Goal: Find specific page/section: Find specific page/section

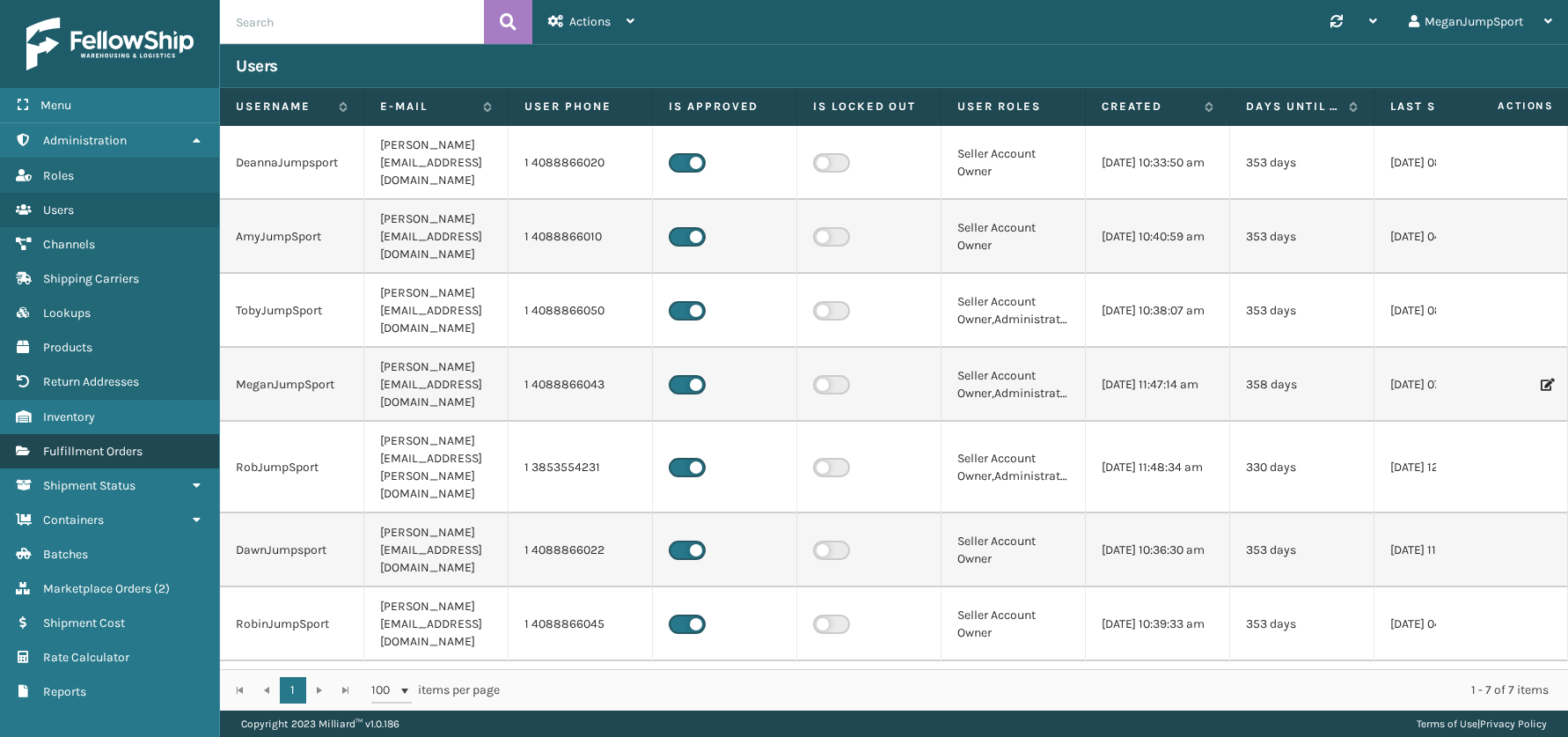
click at [91, 457] on span "Fulfillment Orders" at bounding box center [92, 451] width 100 height 15
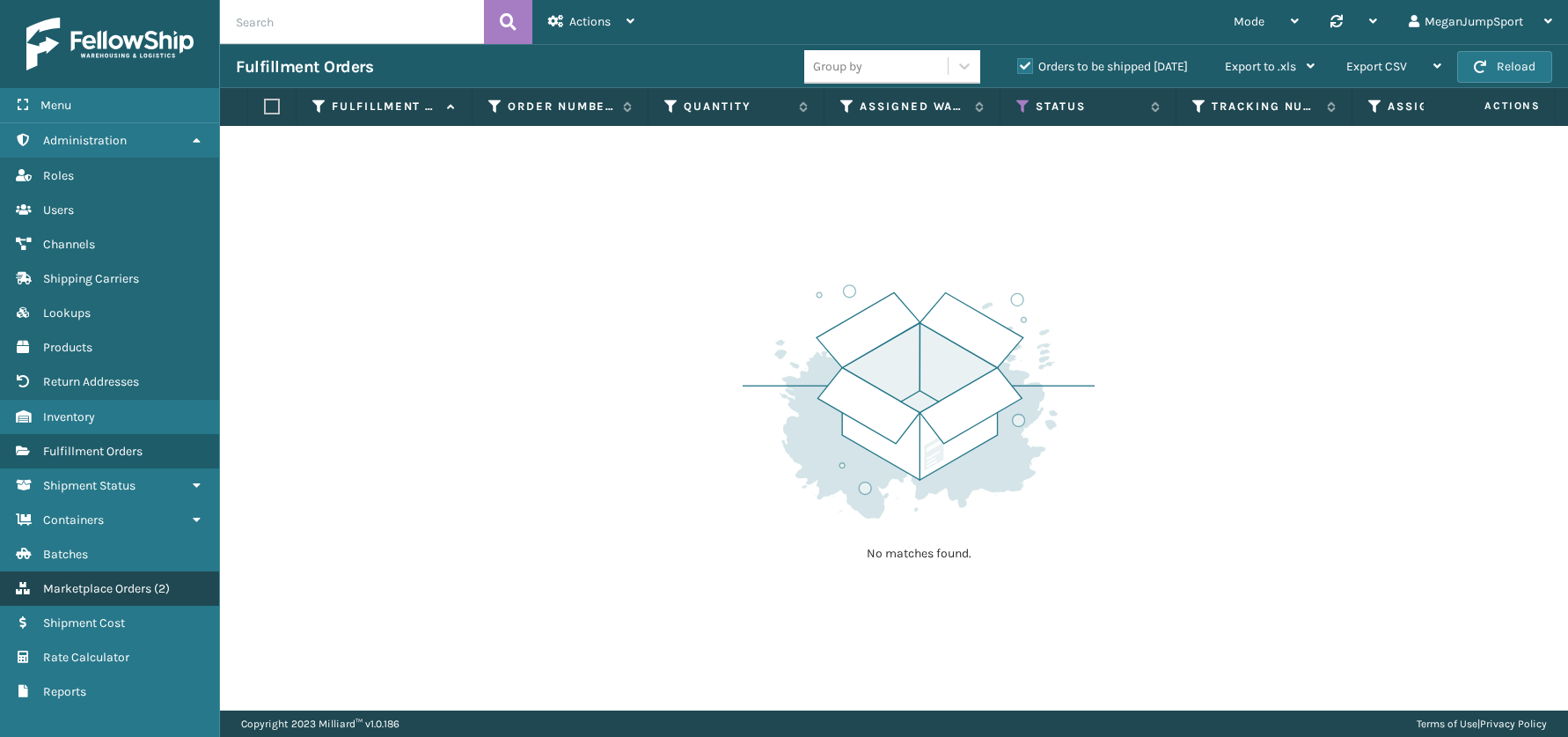
click at [114, 590] on span "Marketplace Orders" at bounding box center [97, 588] width 108 height 15
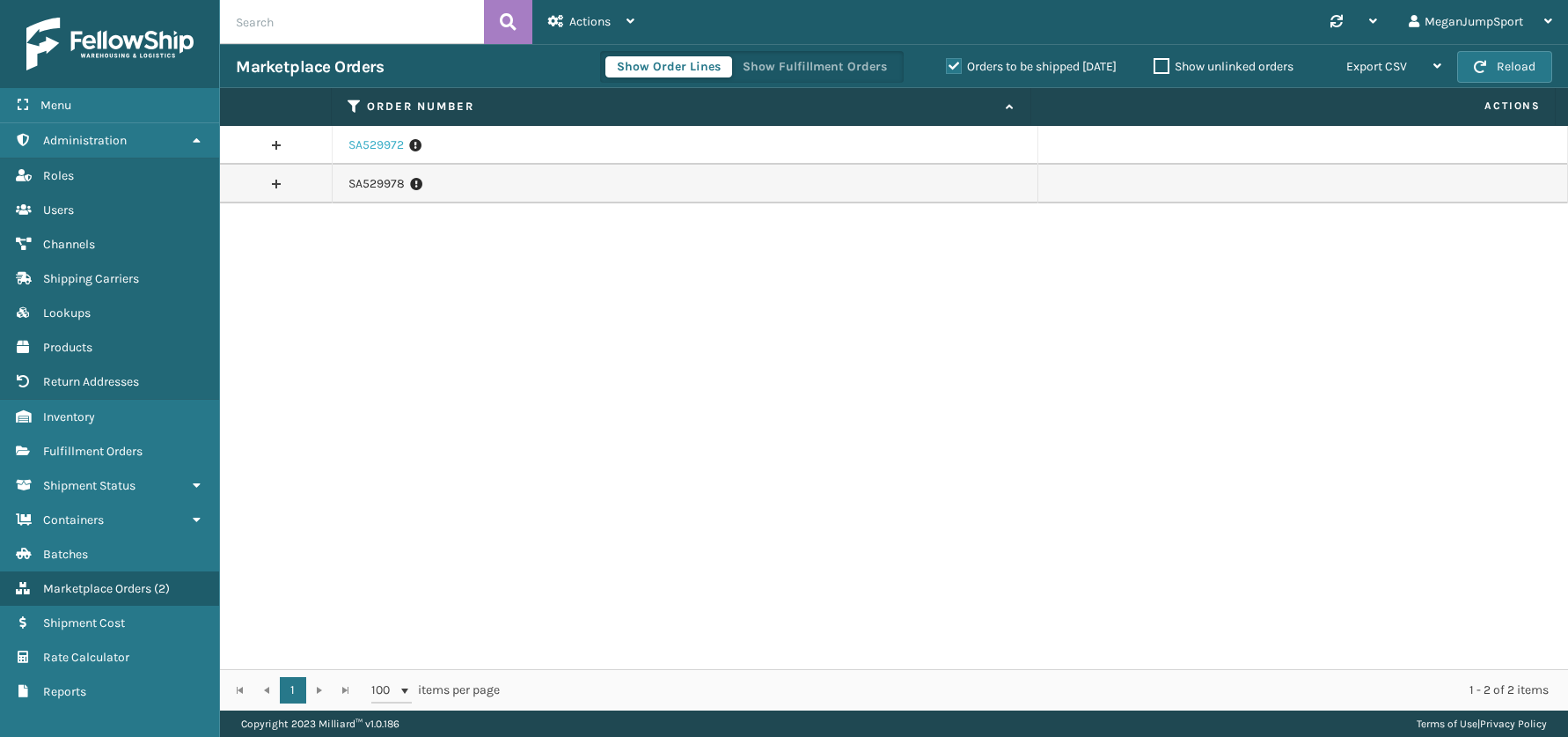
click at [373, 145] on link "SA529972" at bounding box center [377, 145] width 56 height 18
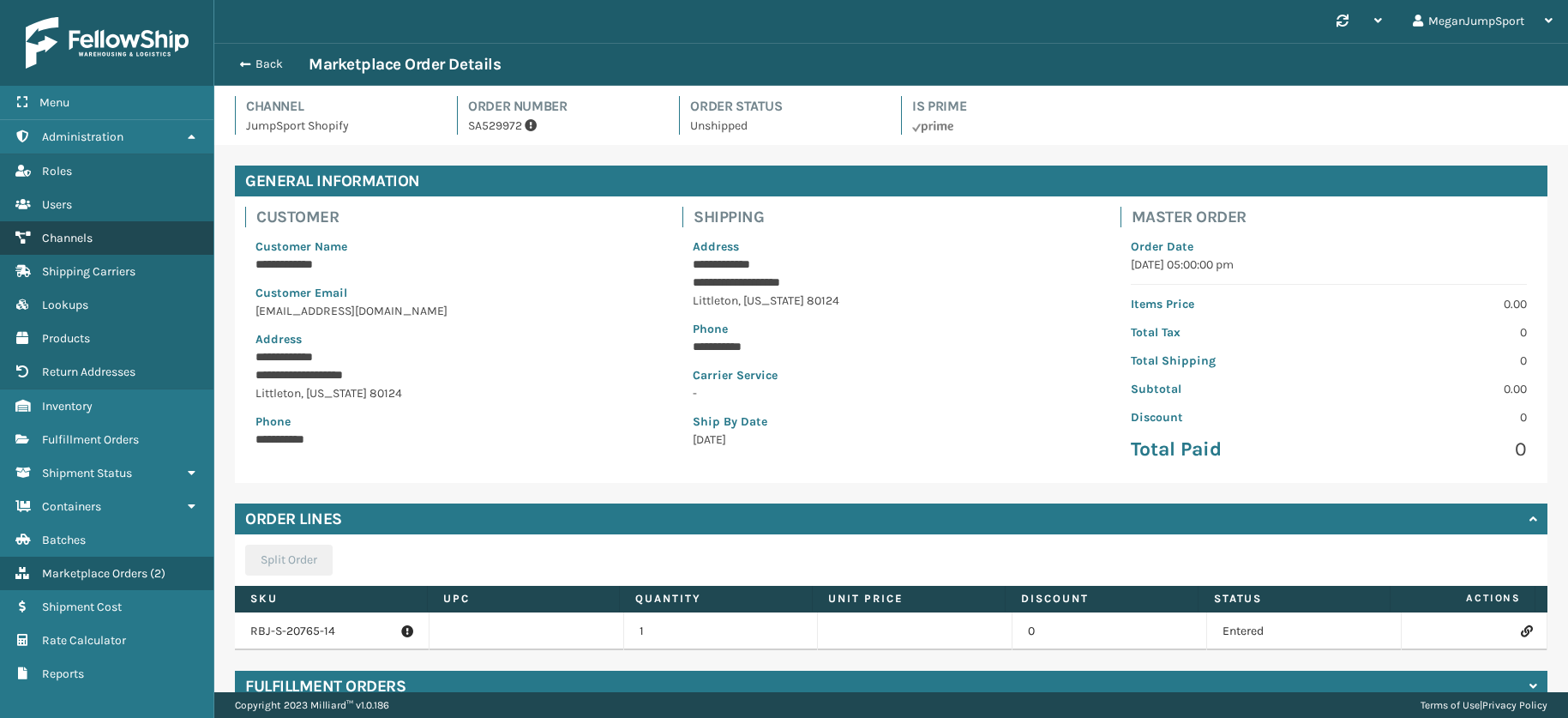
click at [61, 238] on span "Channels" at bounding box center [67, 238] width 51 height 15
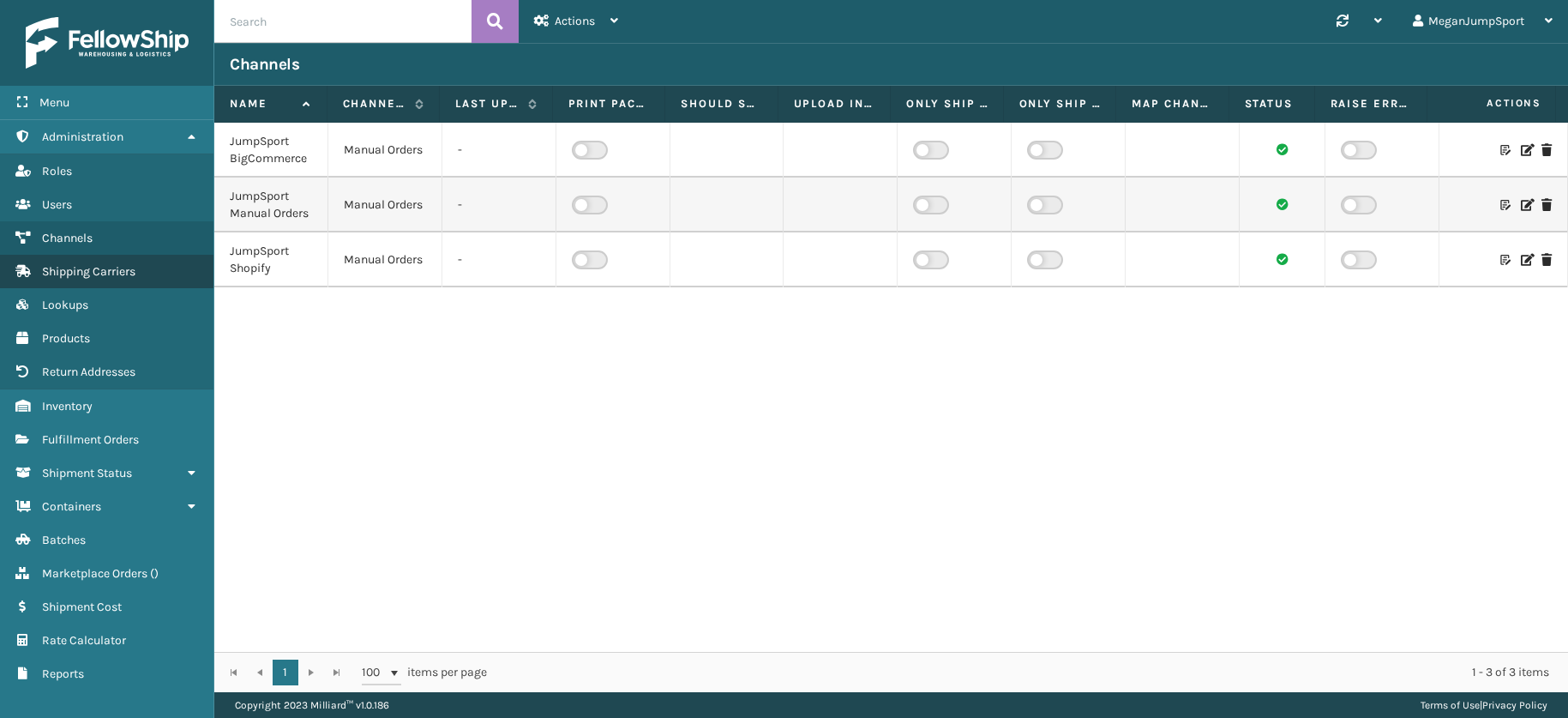
click at [65, 276] on span "Shipping Carriers" at bounding box center [88, 271] width 93 height 15
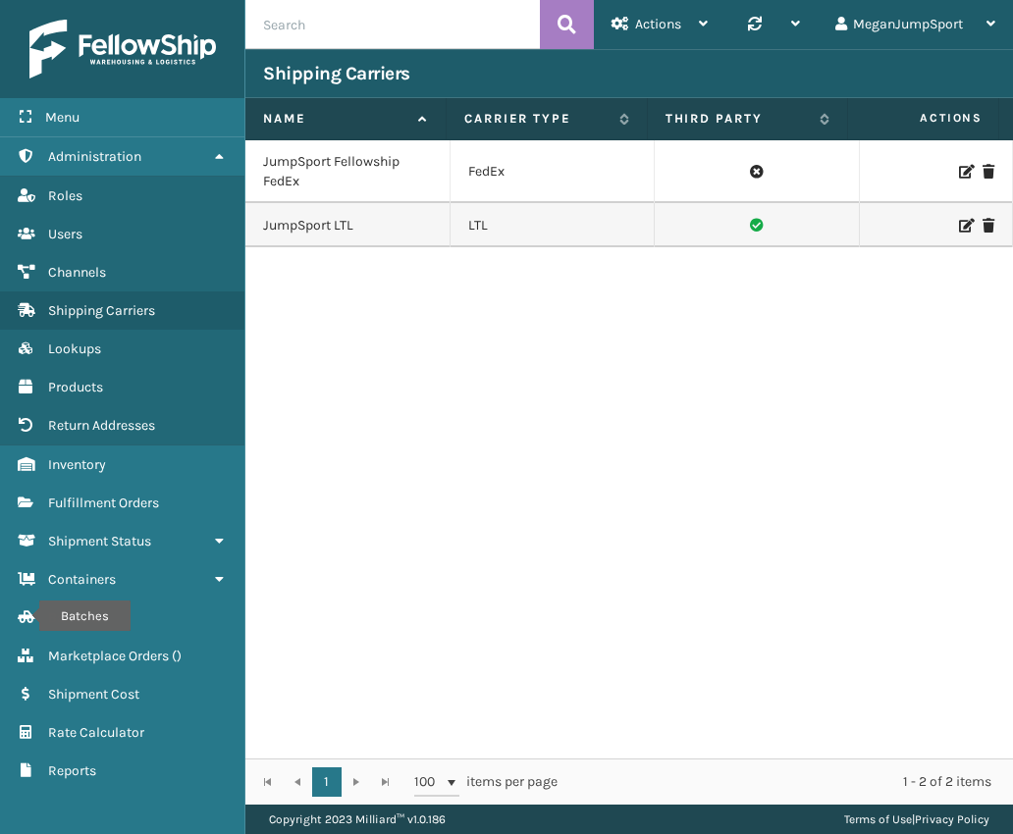
click at [564, 529] on div "JumpSport Fellowship FedEx FedEx JumpSport LTL LTL" at bounding box center [629, 449] width 768 height 618
click at [129, 662] on span "Marketplace Orders" at bounding box center [108, 656] width 121 height 17
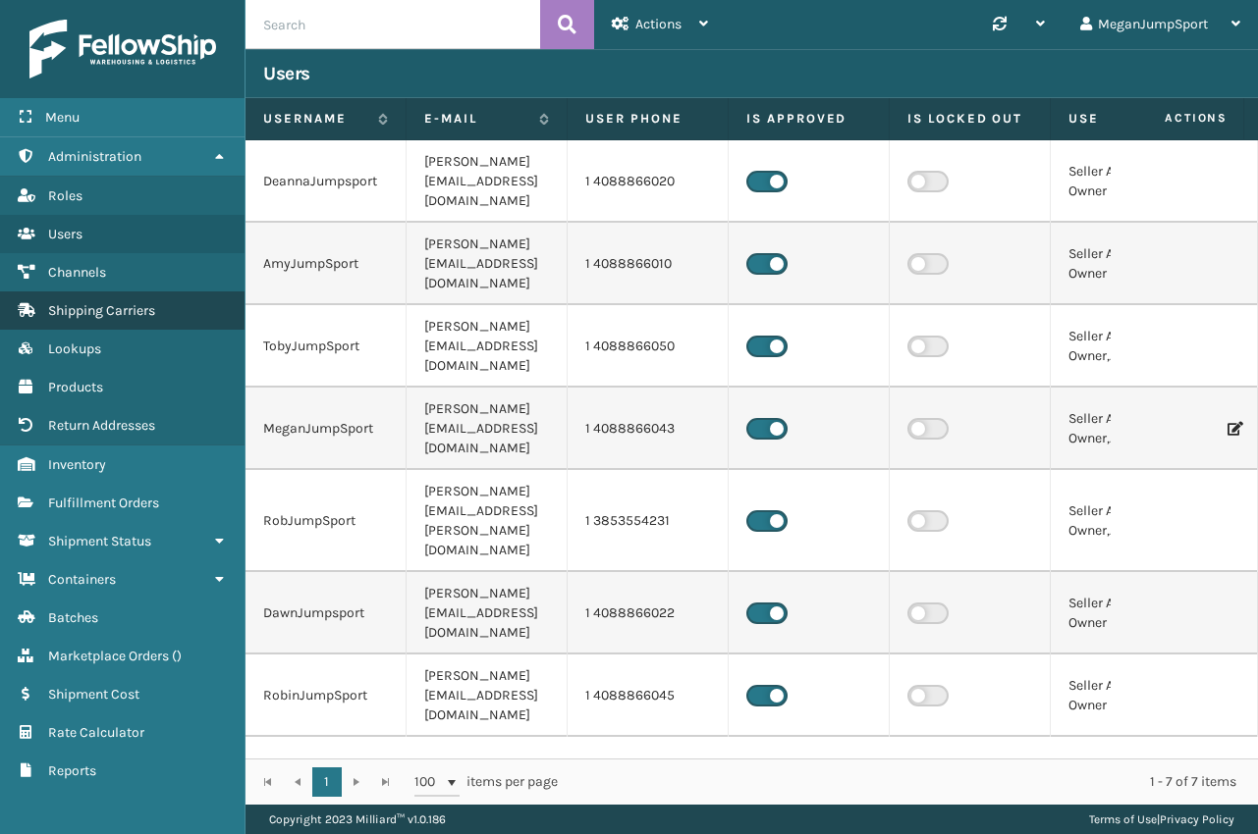
click at [109, 305] on span "Shipping Carriers" at bounding box center [101, 310] width 107 height 17
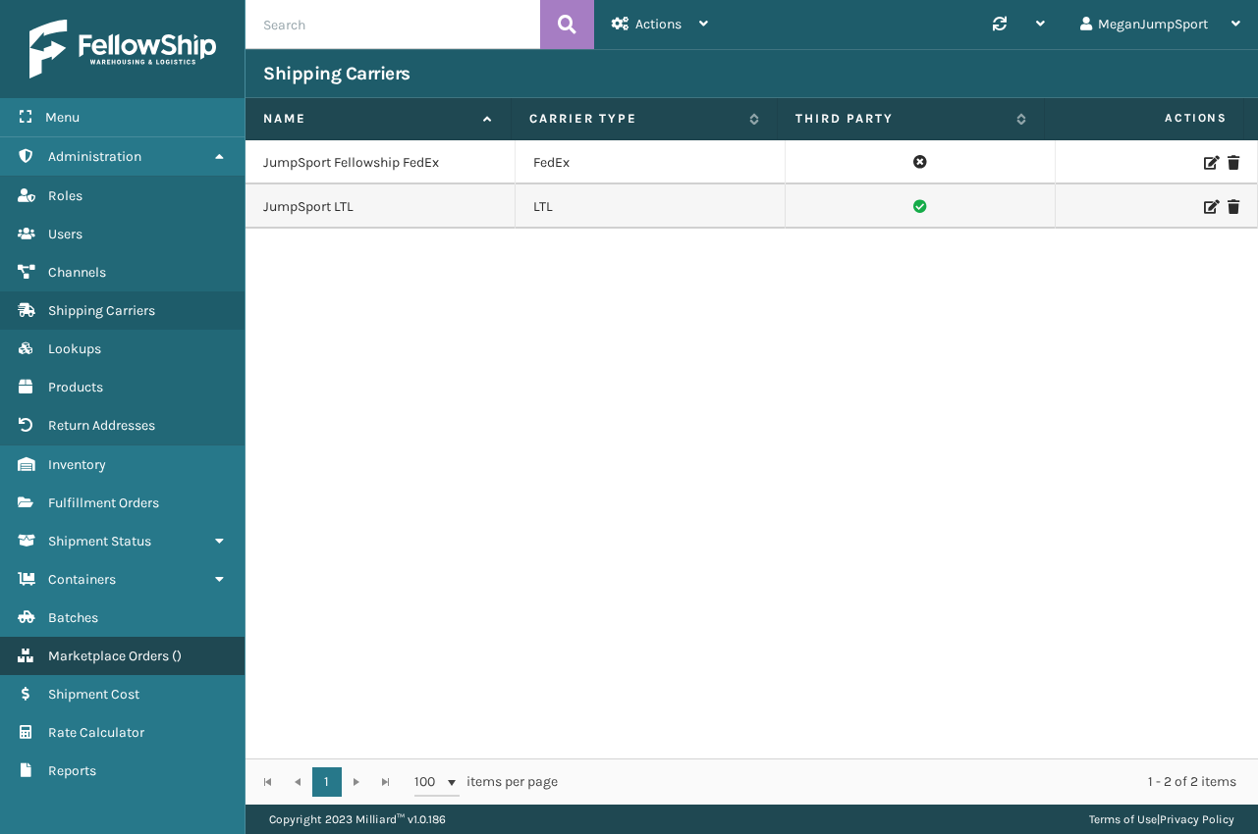
click at [121, 640] on link "Inventory Marketplace Orders ( )" at bounding box center [122, 656] width 244 height 38
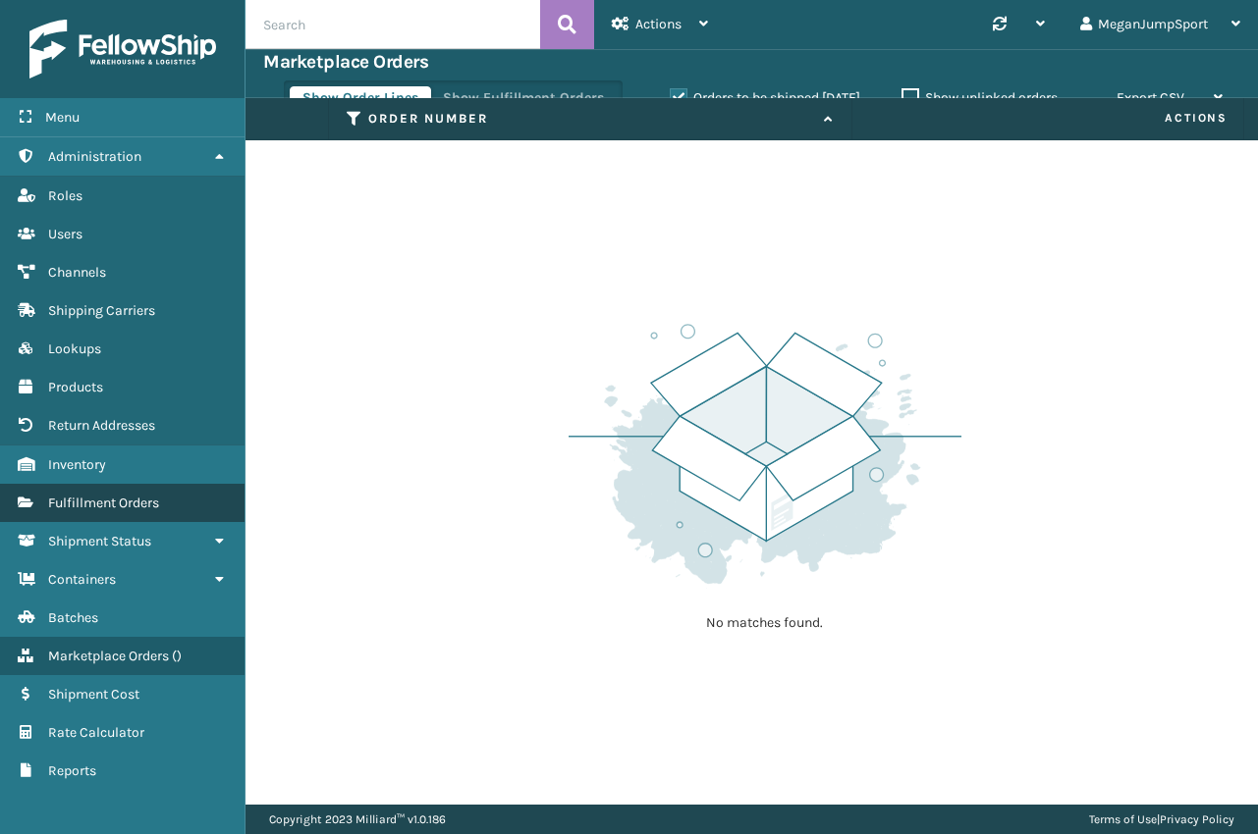
click at [89, 495] on span "Fulfillment Orders" at bounding box center [103, 503] width 111 height 17
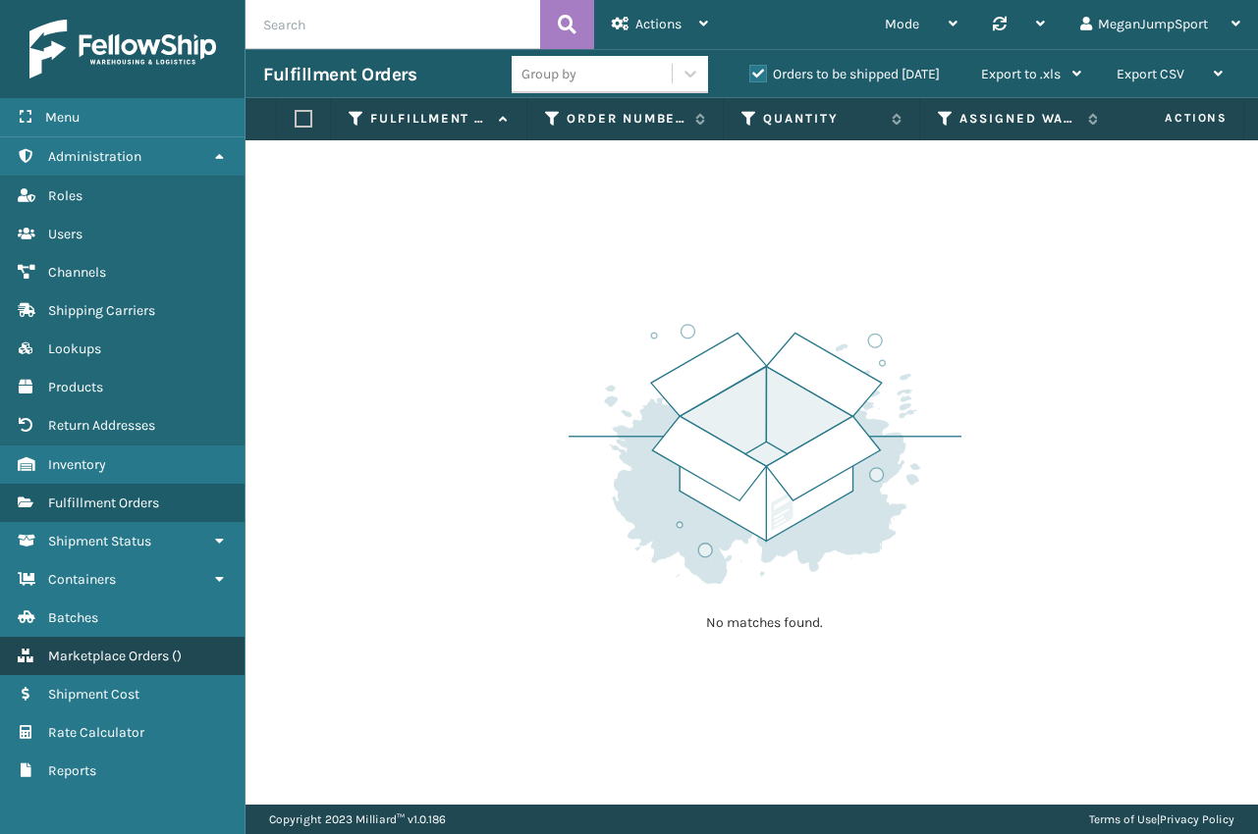
click at [111, 653] on span "Marketplace Orders" at bounding box center [108, 656] width 121 height 17
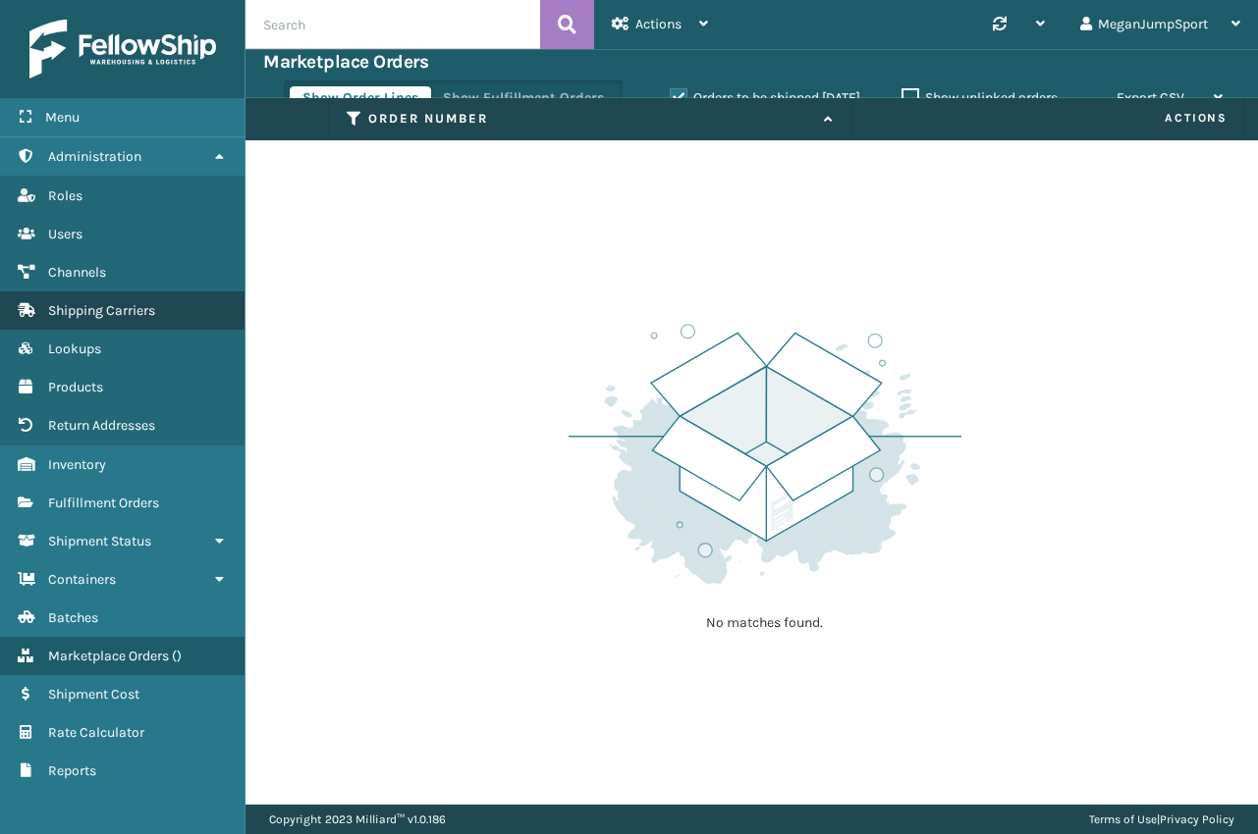
click at [94, 310] on span "Shipping Carriers" at bounding box center [101, 310] width 107 height 17
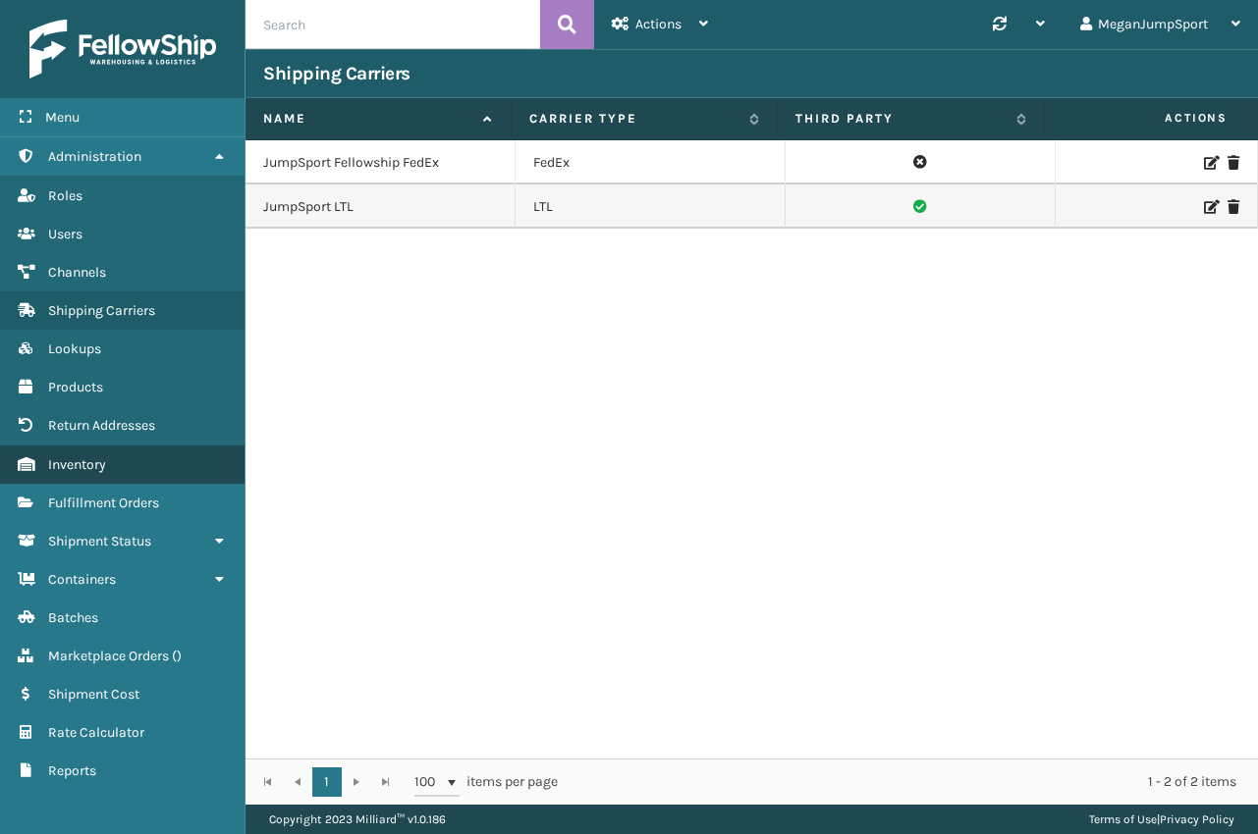
click at [95, 480] on link "Inventory" at bounding box center [122, 465] width 244 height 38
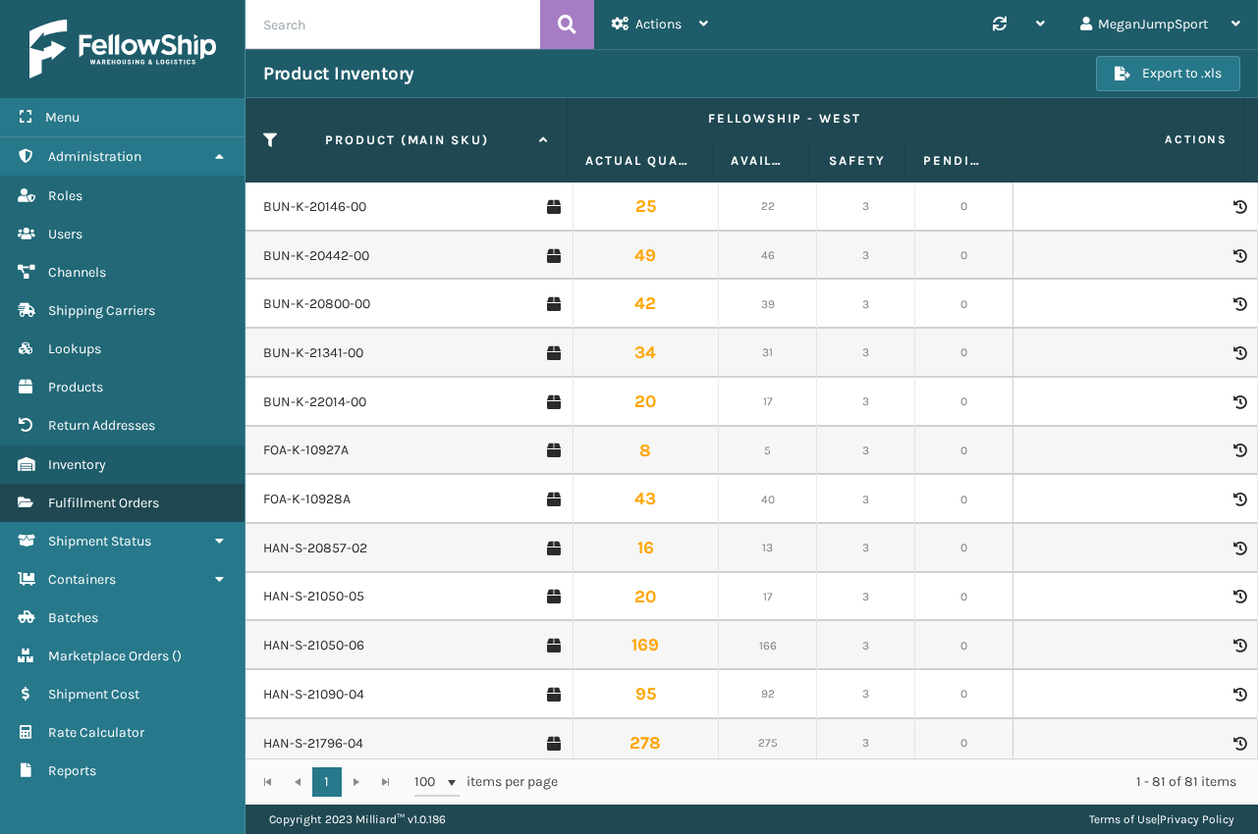
click at [94, 501] on span "Fulfillment Orders" at bounding box center [103, 503] width 111 height 17
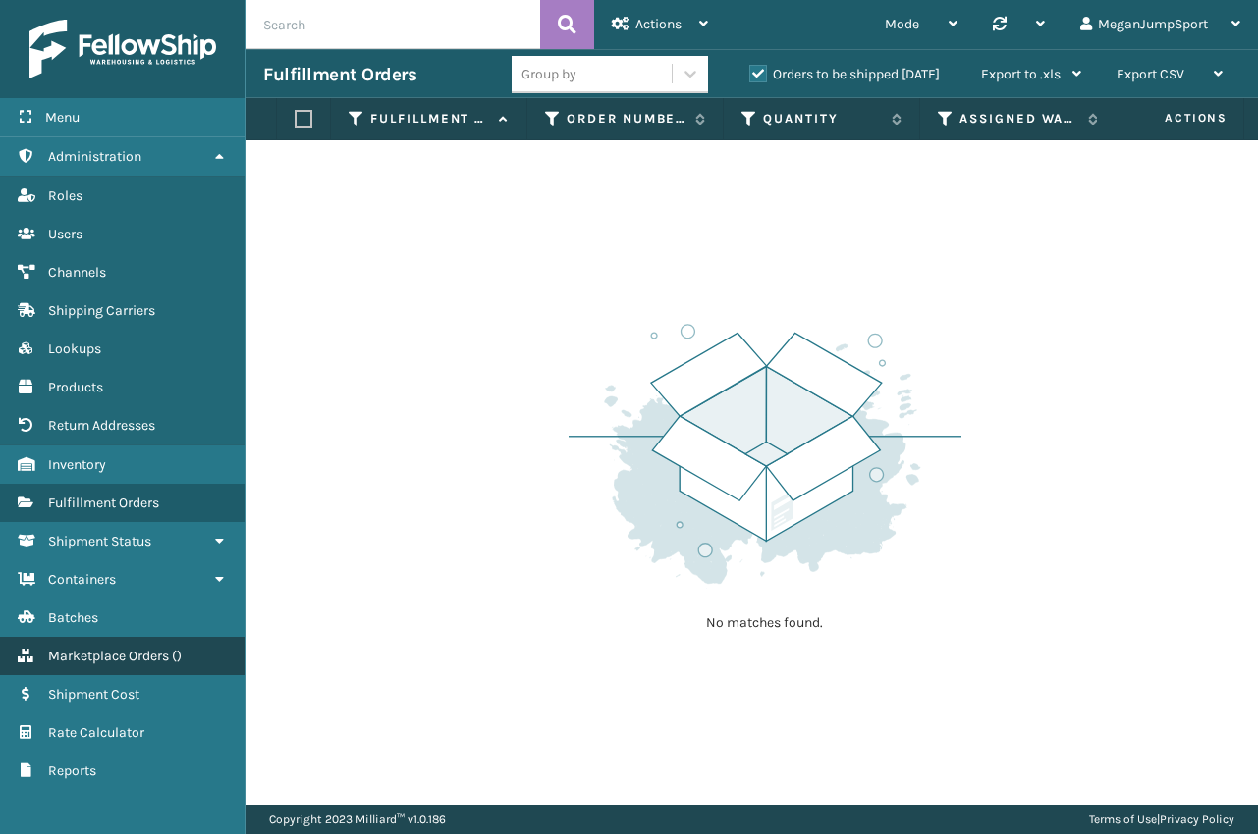
click at [103, 658] on span "Marketplace Orders" at bounding box center [108, 656] width 121 height 17
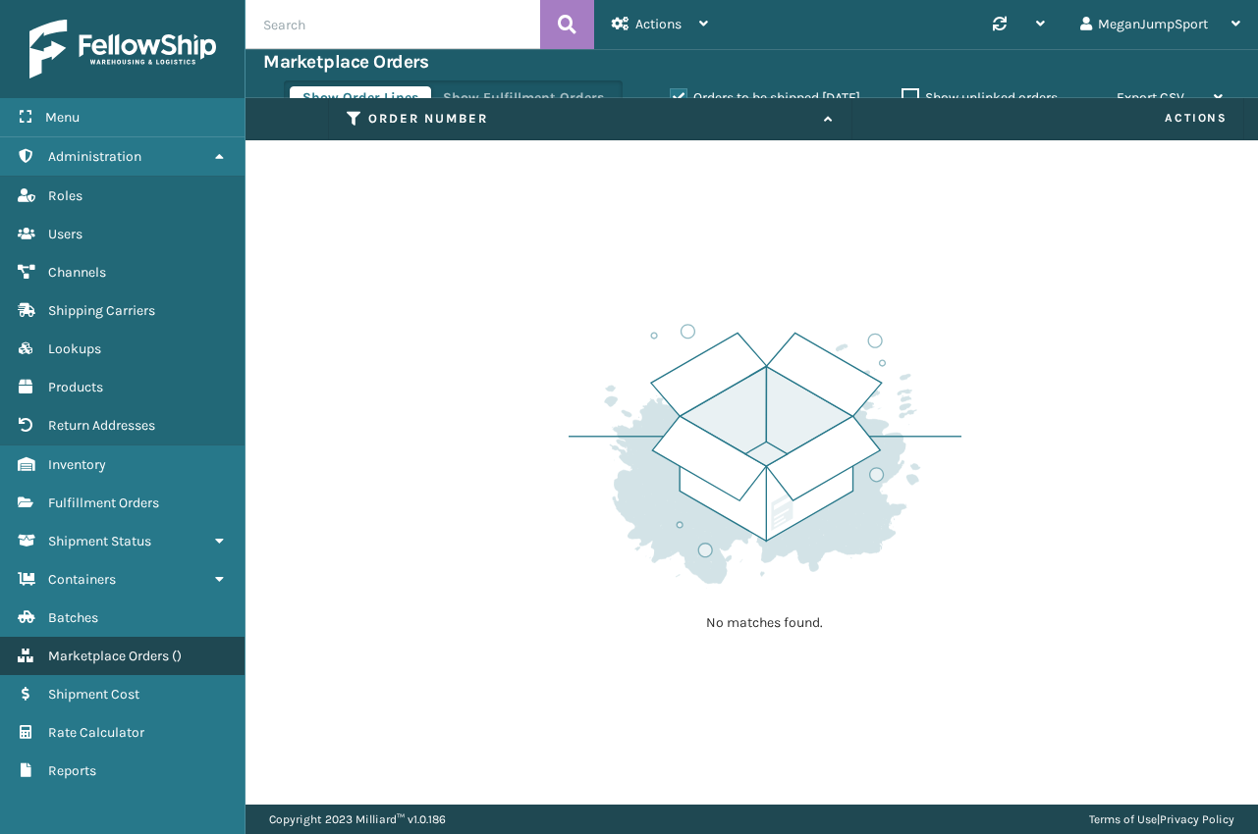
click at [137, 644] on link "Marketplace Orders ( )" at bounding box center [122, 656] width 244 height 38
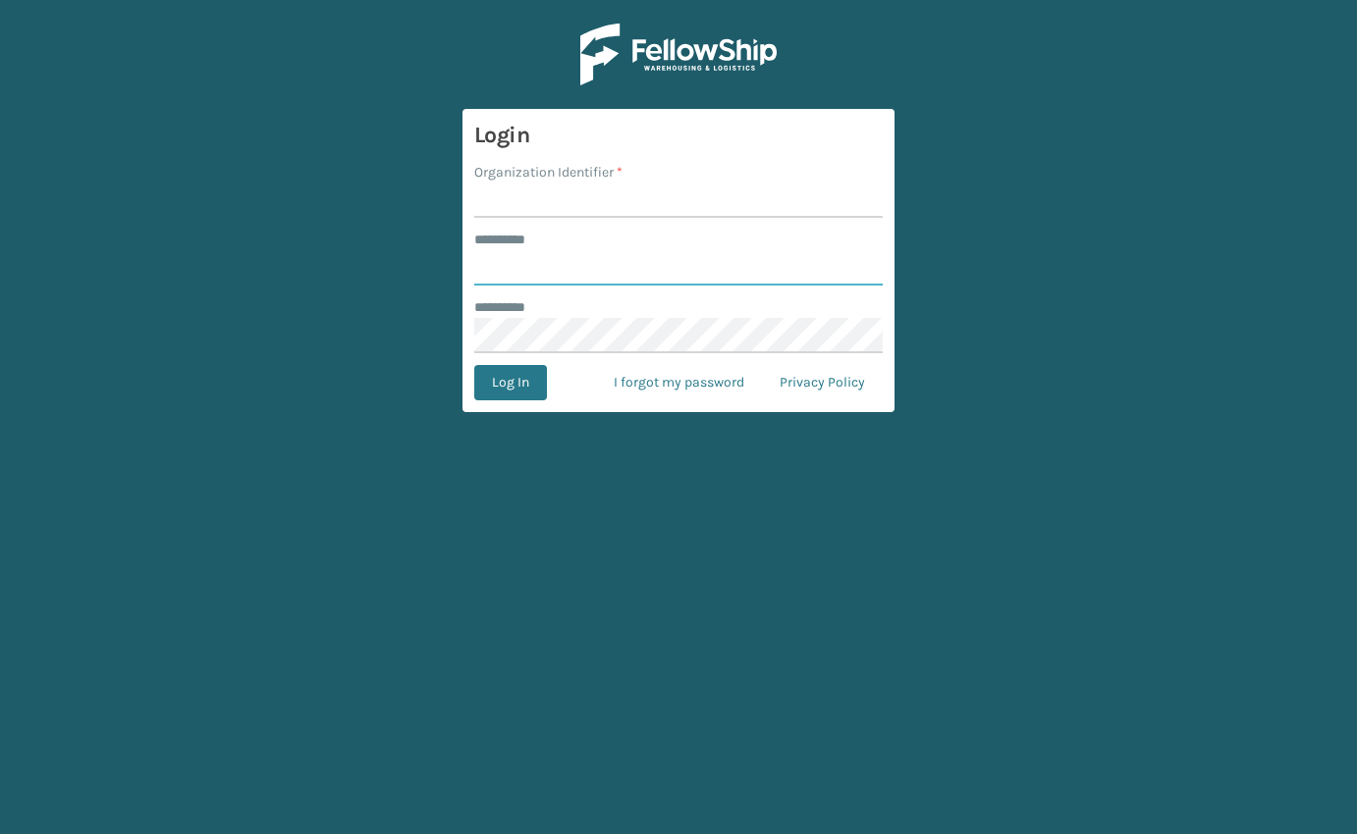
type input "**********"
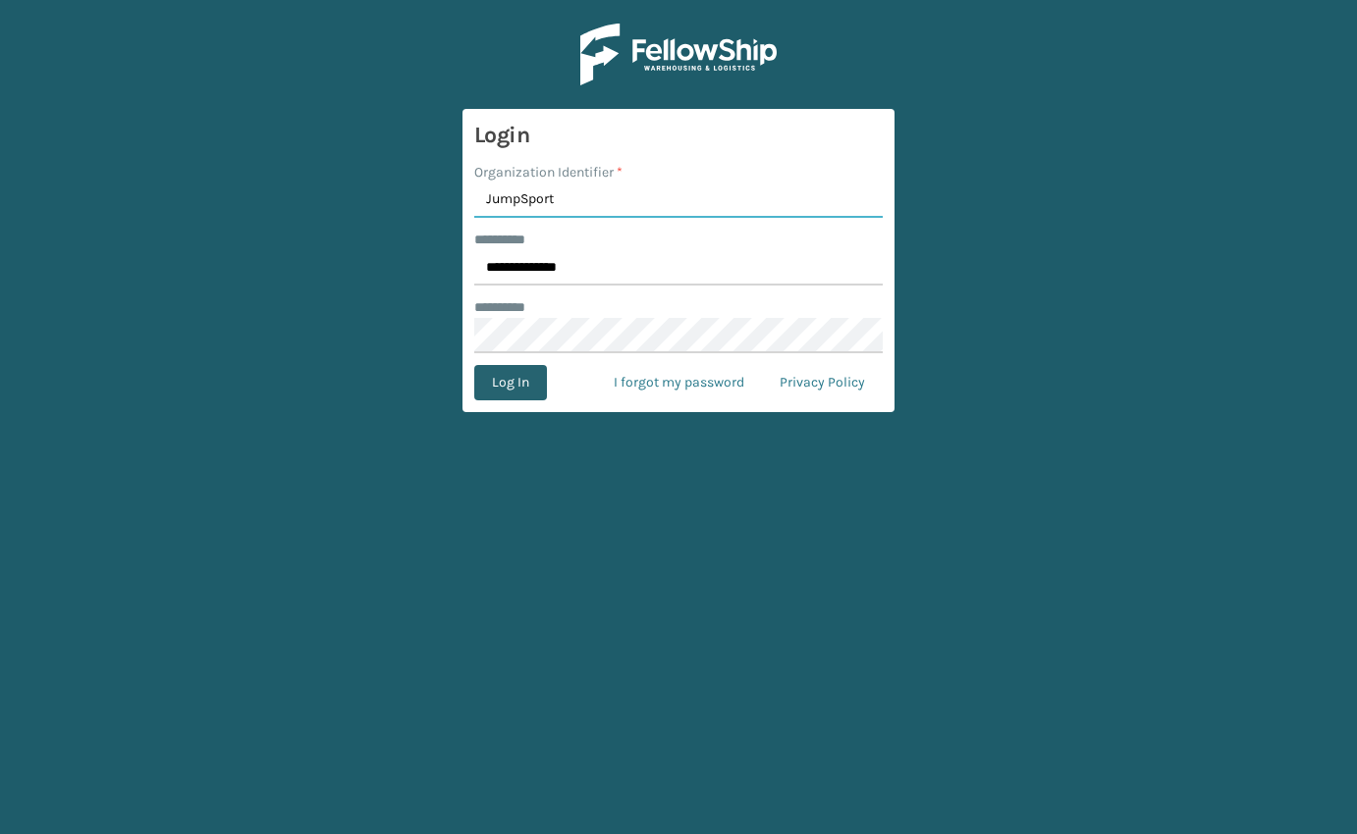
type input "JumpSport"
click at [510, 380] on button "Log In" at bounding box center [510, 382] width 73 height 35
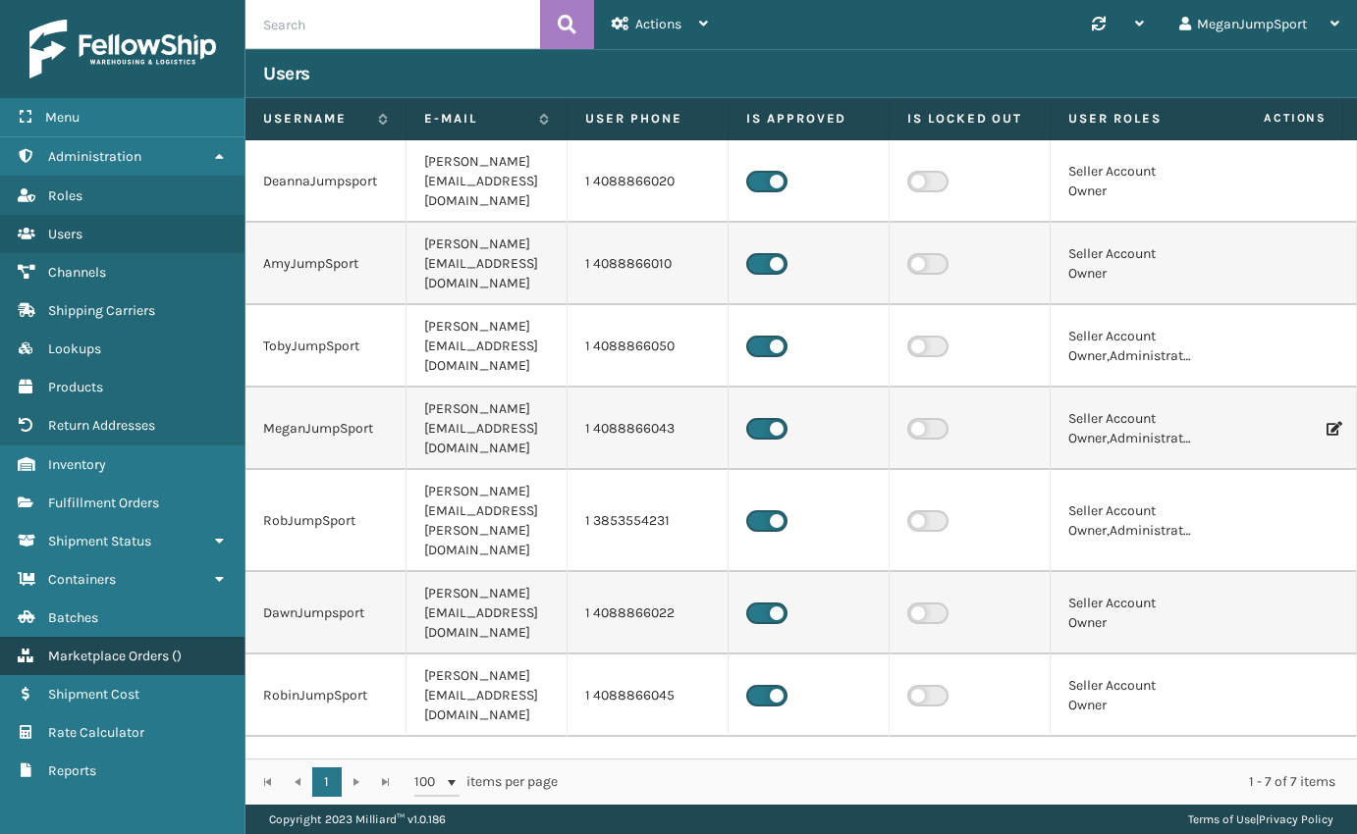
click at [139, 663] on span "Marketplace Orders" at bounding box center [108, 656] width 121 height 17
